Goal: Check status: Check status

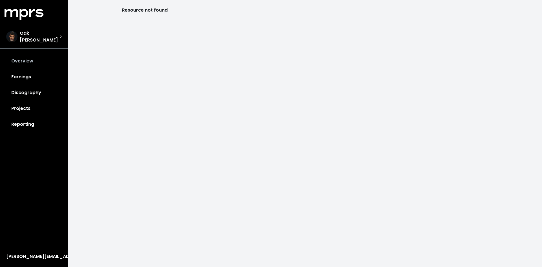
click at [20, 58] on link "Overview" at bounding box center [34, 61] width 59 height 16
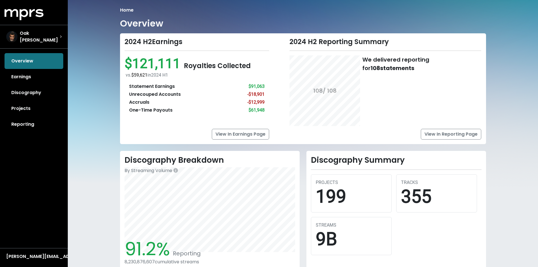
click at [167, 42] on div "2024 H2 Earnings" at bounding box center [196, 42] width 145 height 8
click at [47, 38] on div "Oak [PERSON_NAME]" at bounding box center [33, 37] width 55 height 14
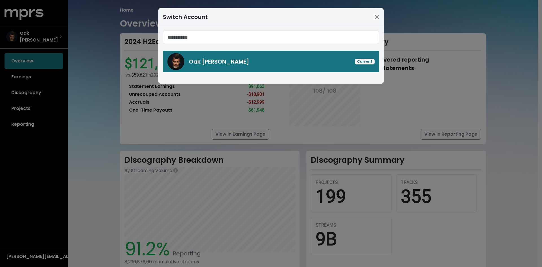
click at [186, 107] on div "Switch Account Oak [PERSON_NAME] Current" at bounding box center [271, 133] width 542 height 267
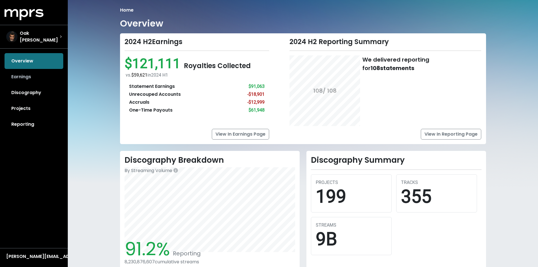
click at [16, 74] on link "Earnings" at bounding box center [34, 77] width 59 height 16
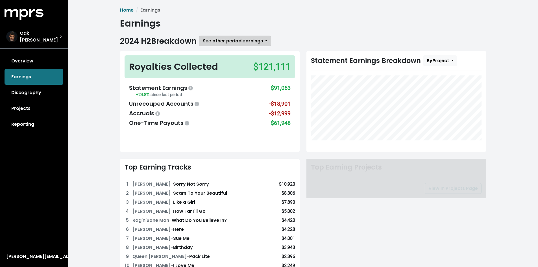
click at [233, 40] on span "See other period earnings" at bounding box center [233, 41] width 60 height 6
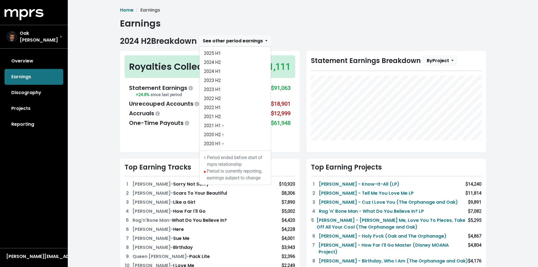
click at [309, 21] on h1 "Earnings" at bounding box center [303, 23] width 366 height 11
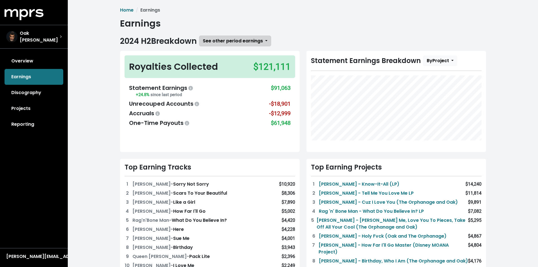
click at [244, 41] on span "See other period earnings" at bounding box center [233, 41] width 60 height 6
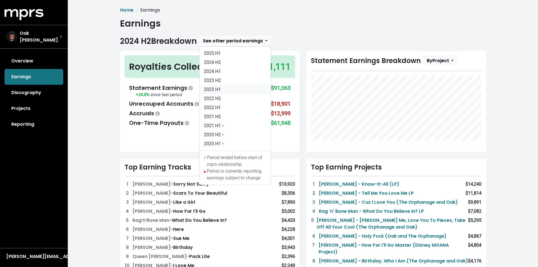
click at [231, 88] on link "2023 H1" at bounding box center [234, 89] width 71 height 9
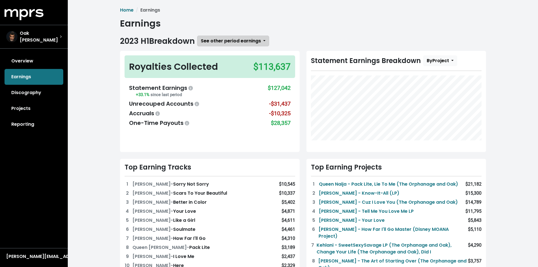
click at [251, 40] on span "See other period earnings" at bounding box center [231, 41] width 60 height 6
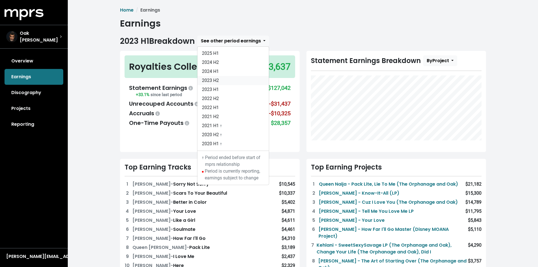
click at [247, 80] on link "2023 H2" at bounding box center [232, 80] width 71 height 9
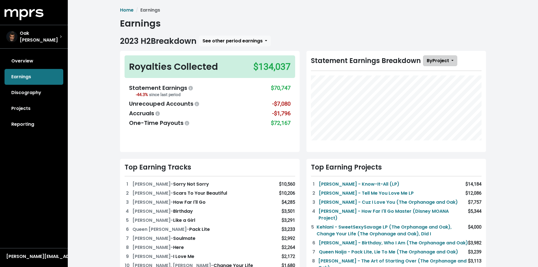
click at [449, 58] on button "By Project" at bounding box center [440, 60] width 34 height 11
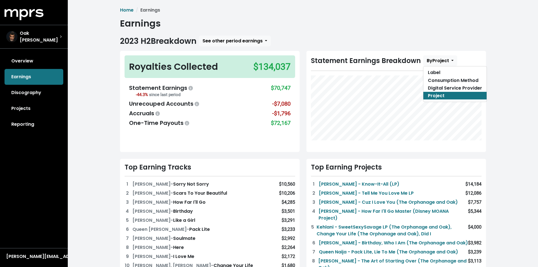
click at [441, 31] on div "Home Earnings Earnings 2023 H2 Breakdown See other period earnings 2025 H1 2024…" at bounding box center [303, 245] width 373 height 476
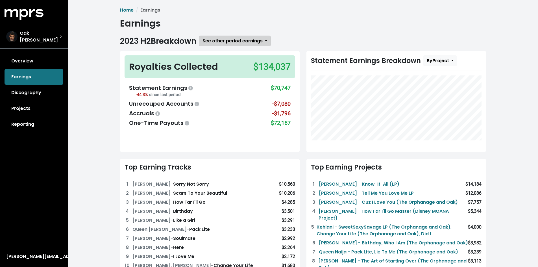
click at [250, 41] on span "See other period earnings" at bounding box center [232, 41] width 60 height 6
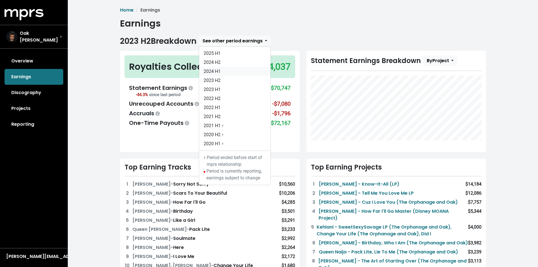
click at [226, 70] on link "2024 H1" at bounding box center [234, 71] width 71 height 9
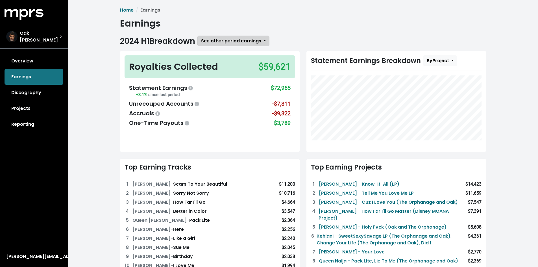
click at [218, 41] on span "See other period earnings" at bounding box center [231, 41] width 60 height 6
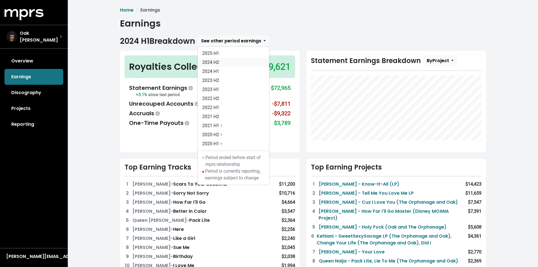
click at [224, 61] on link "2024 H2" at bounding box center [233, 62] width 71 height 9
